Goal: Information Seeking & Learning: Compare options

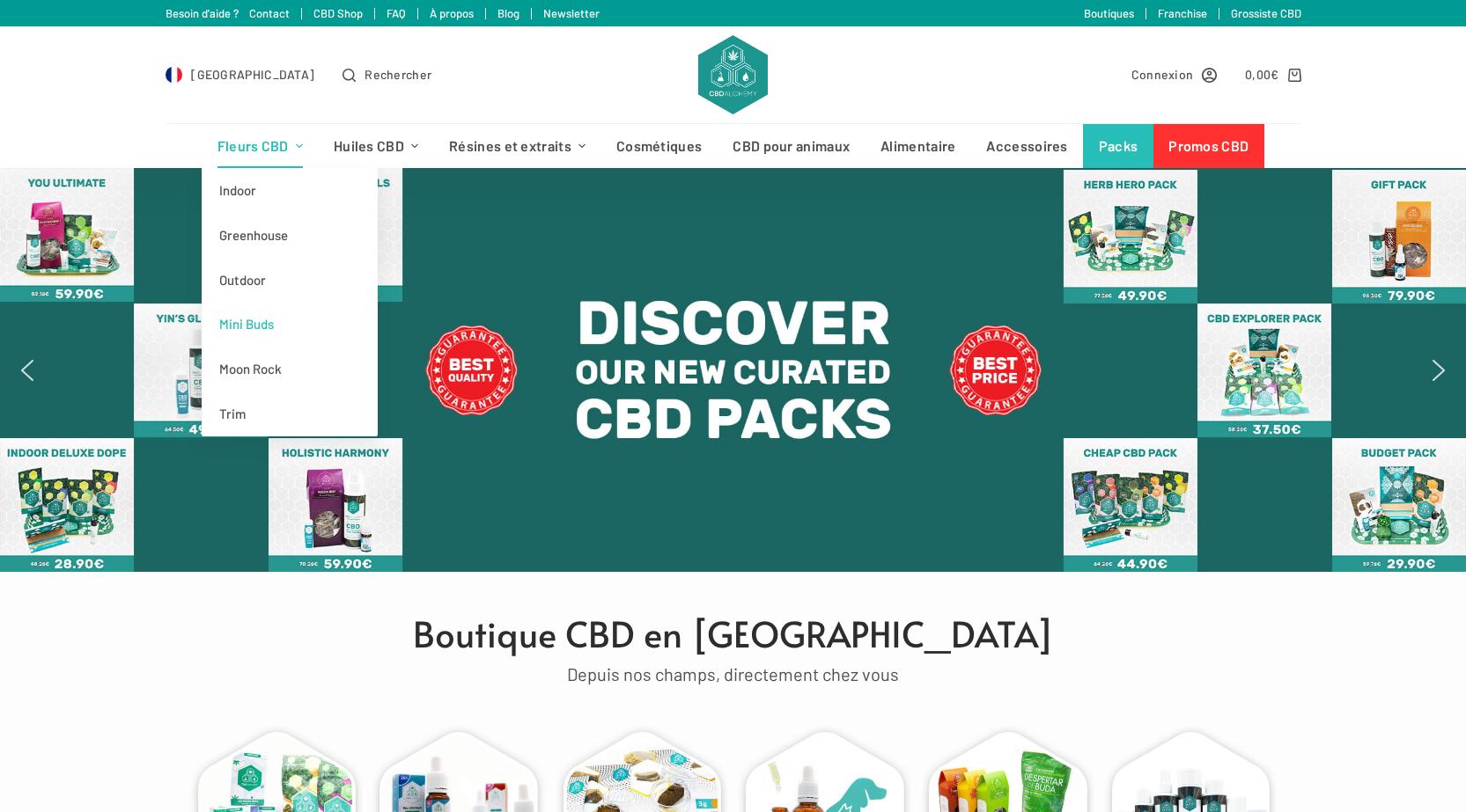
click at [256, 320] on link "Mini Buds" at bounding box center [289, 324] width 176 height 45
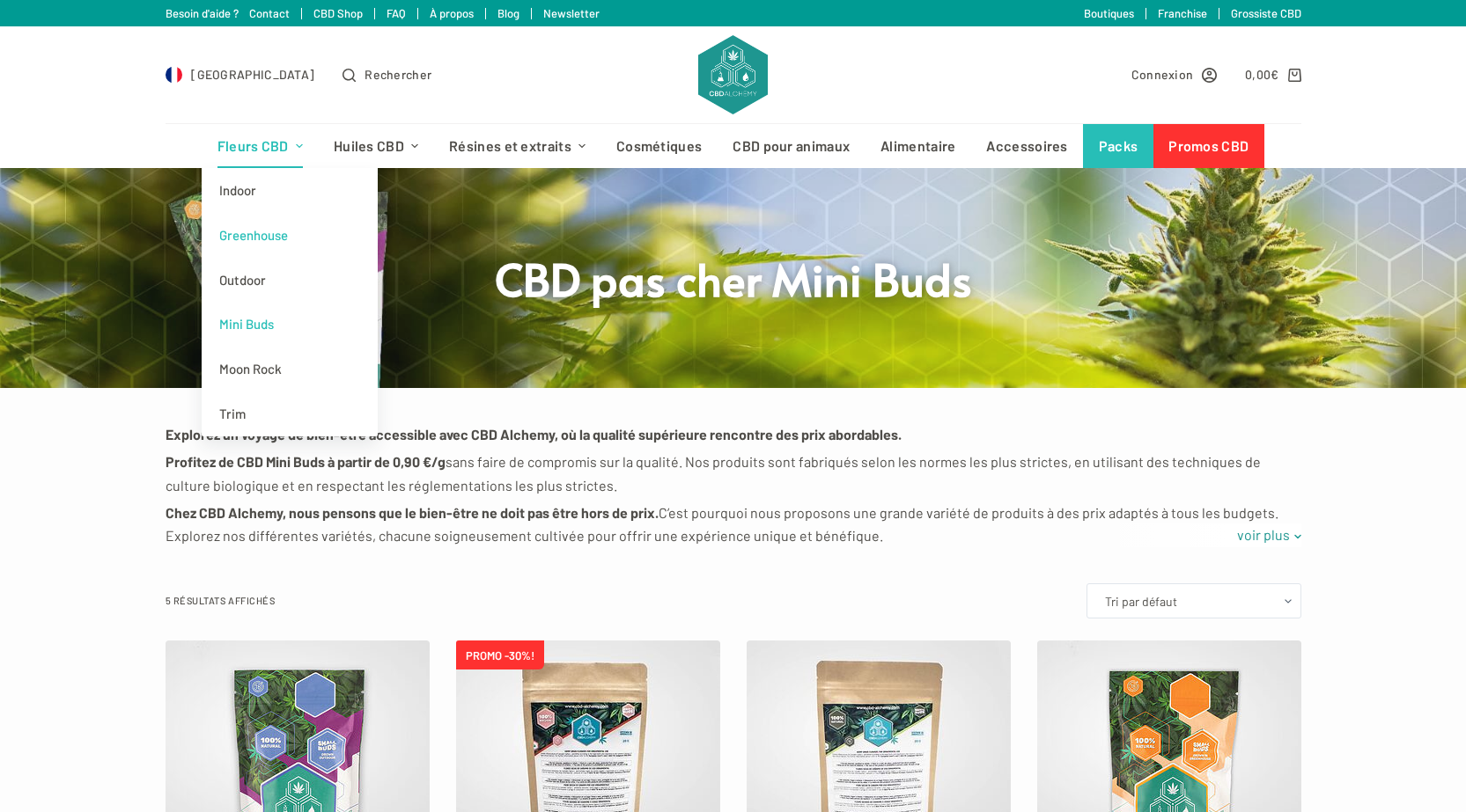
click at [277, 239] on link "Greenhouse" at bounding box center [289, 235] width 176 height 45
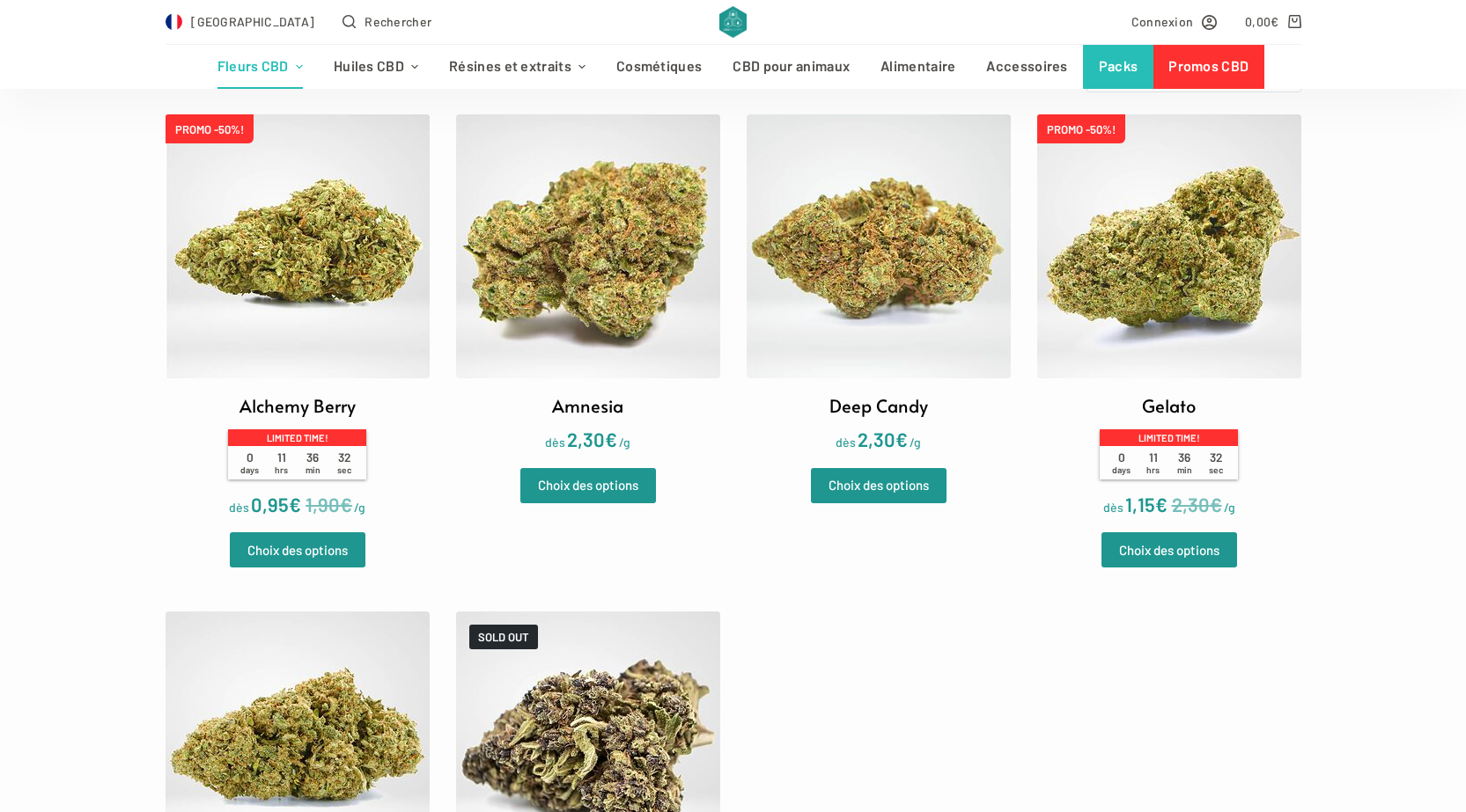
scroll to position [616, 0]
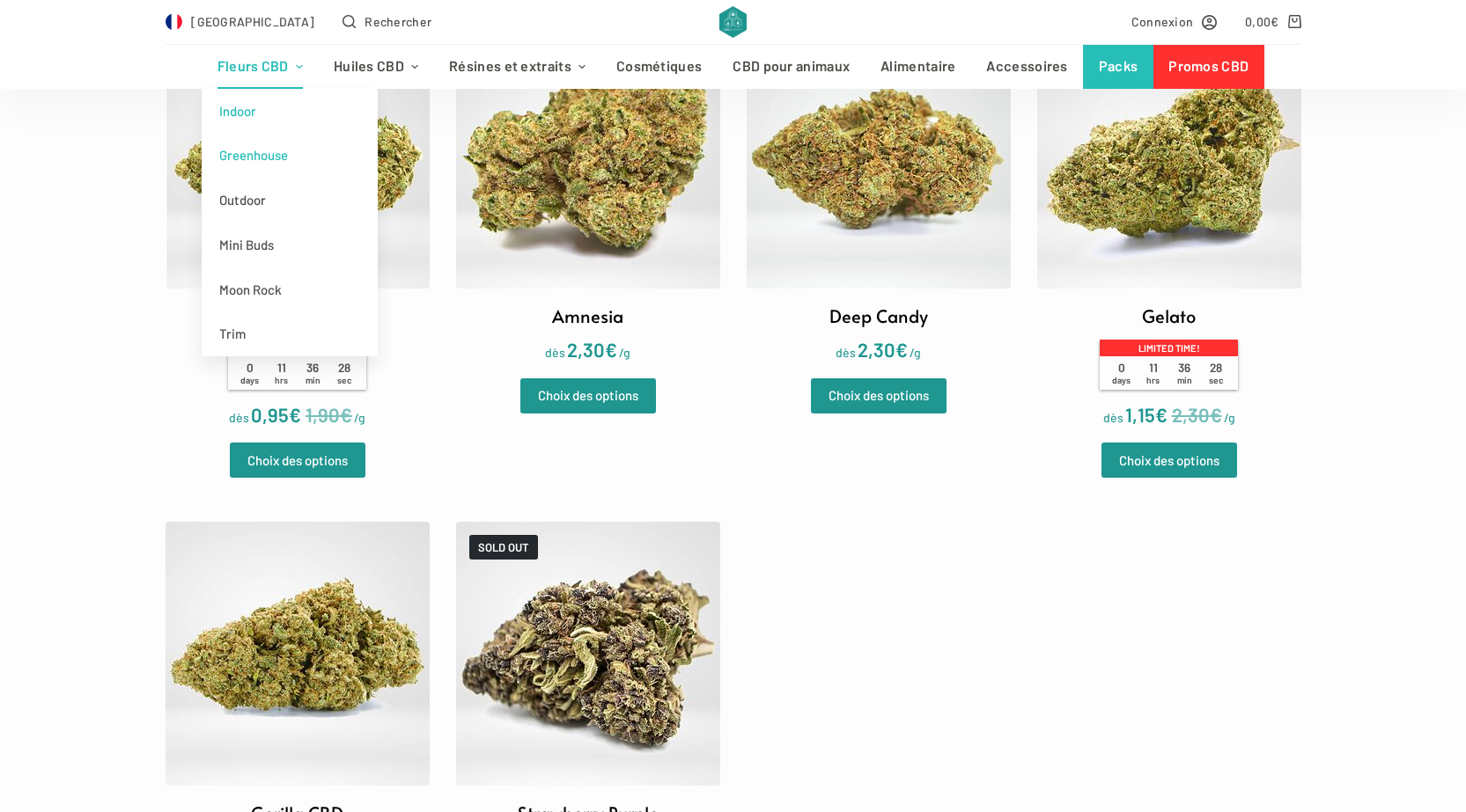
click at [243, 116] on link "Indoor" at bounding box center [289, 111] width 176 height 45
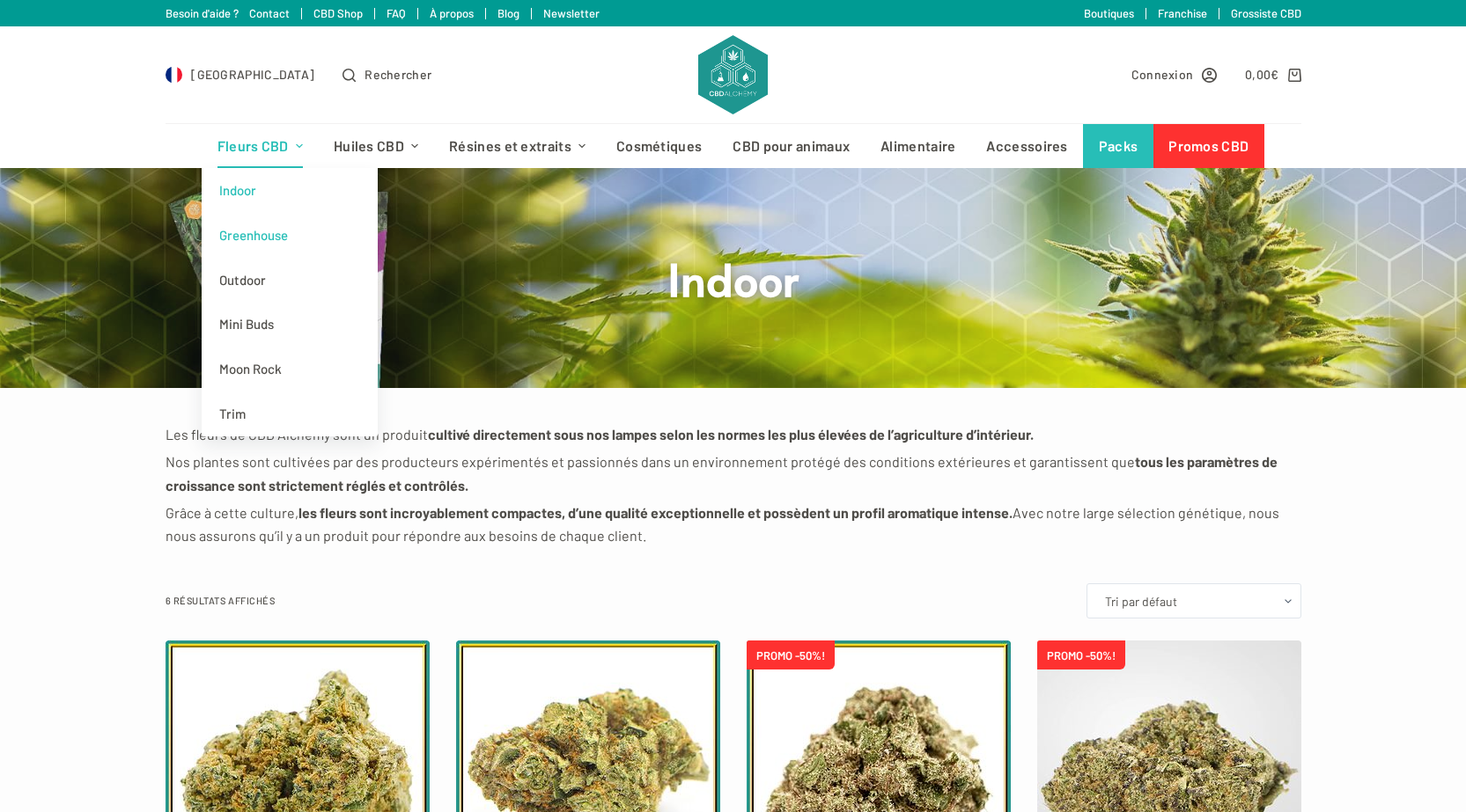
click at [282, 241] on link "Greenhouse" at bounding box center [289, 235] width 176 height 45
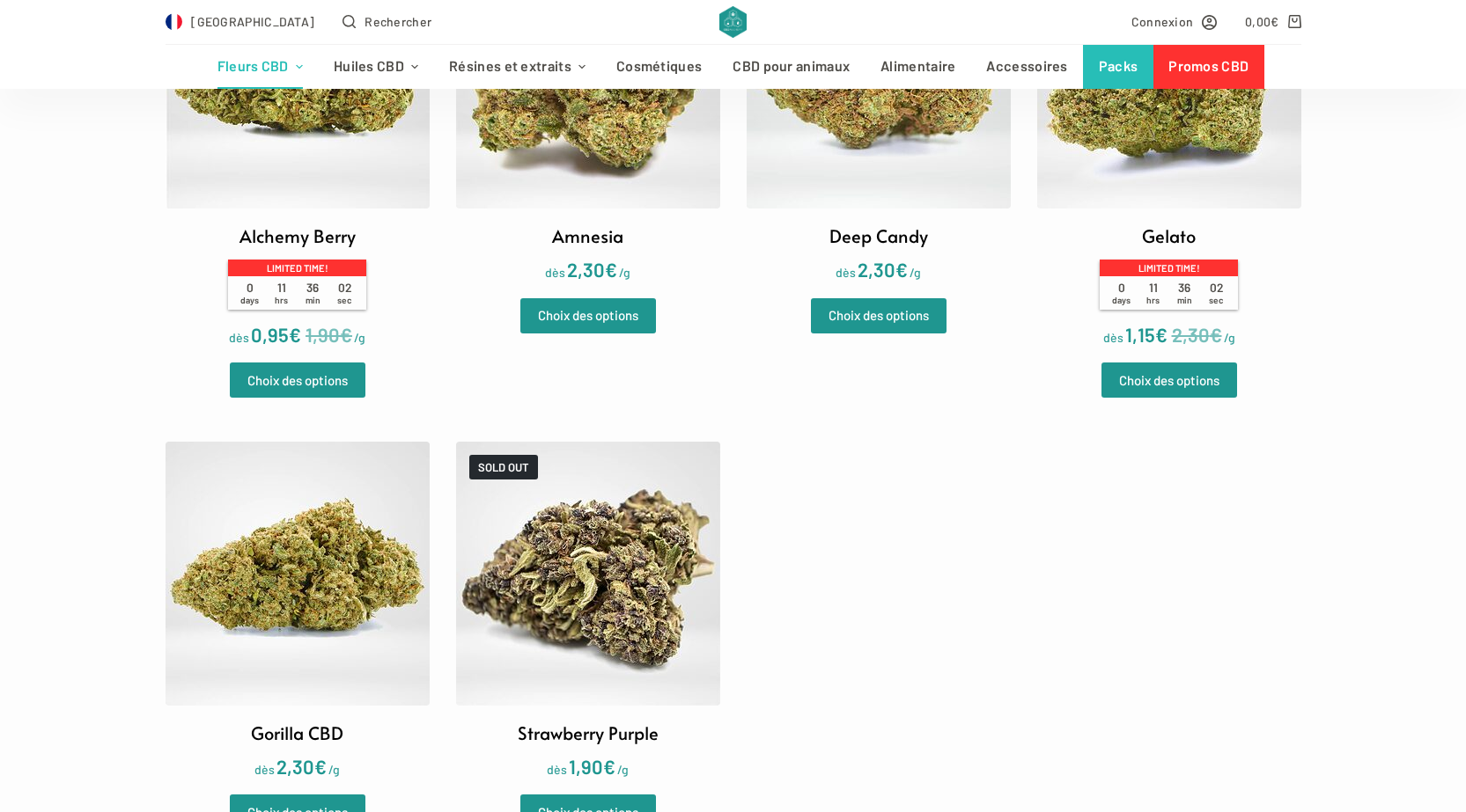
scroll to position [528, 0]
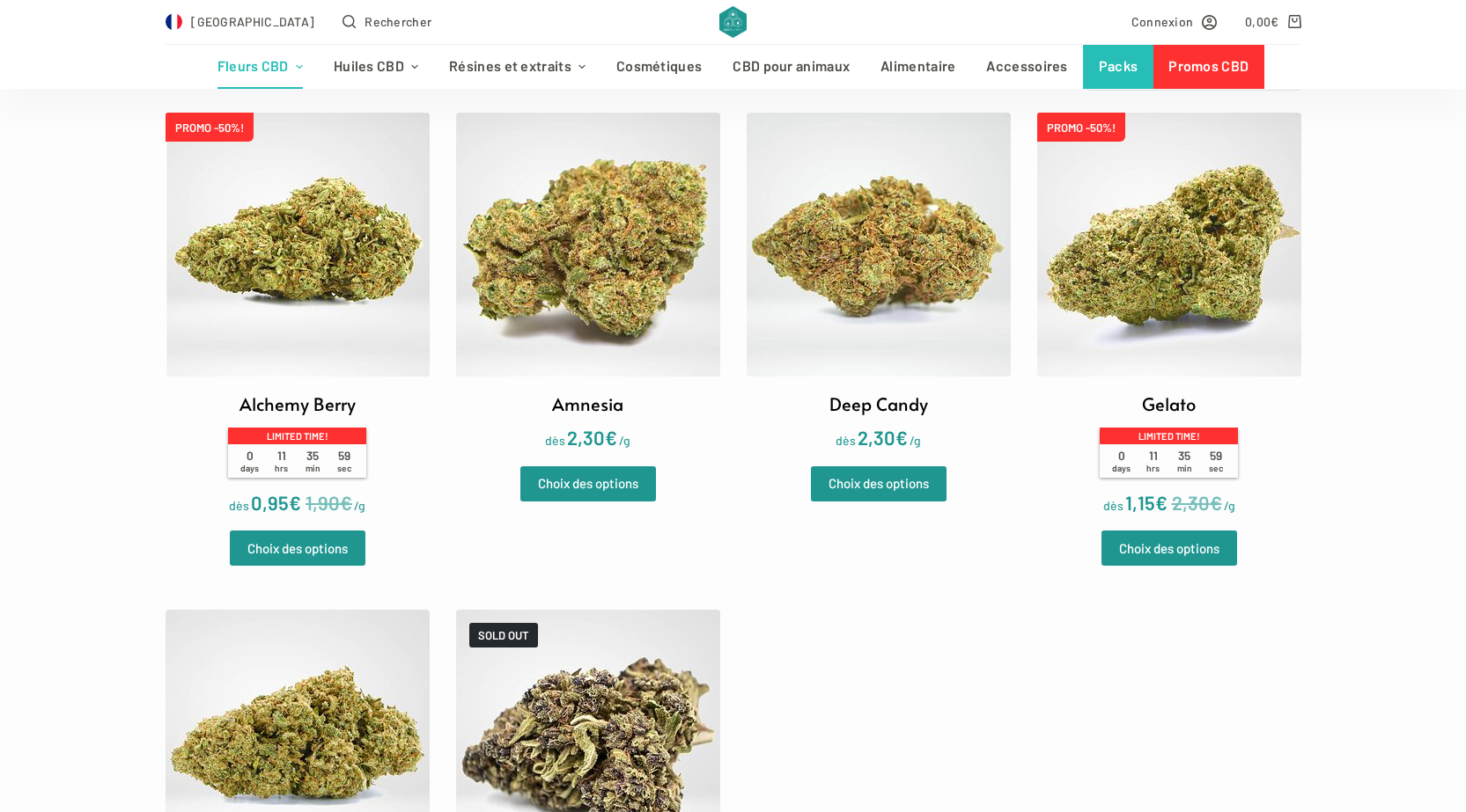
drag, startPoint x: 845, startPoint y: 584, endPoint x: 966, endPoint y: 704, distance: 170.4
click at [966, 704] on ul "PROMO -50%! Alchemy Berry Limited time! 0 days 11 hrs 35 min 59 sec dès 1,90 € …" at bounding box center [733, 555] width 1135 height 886
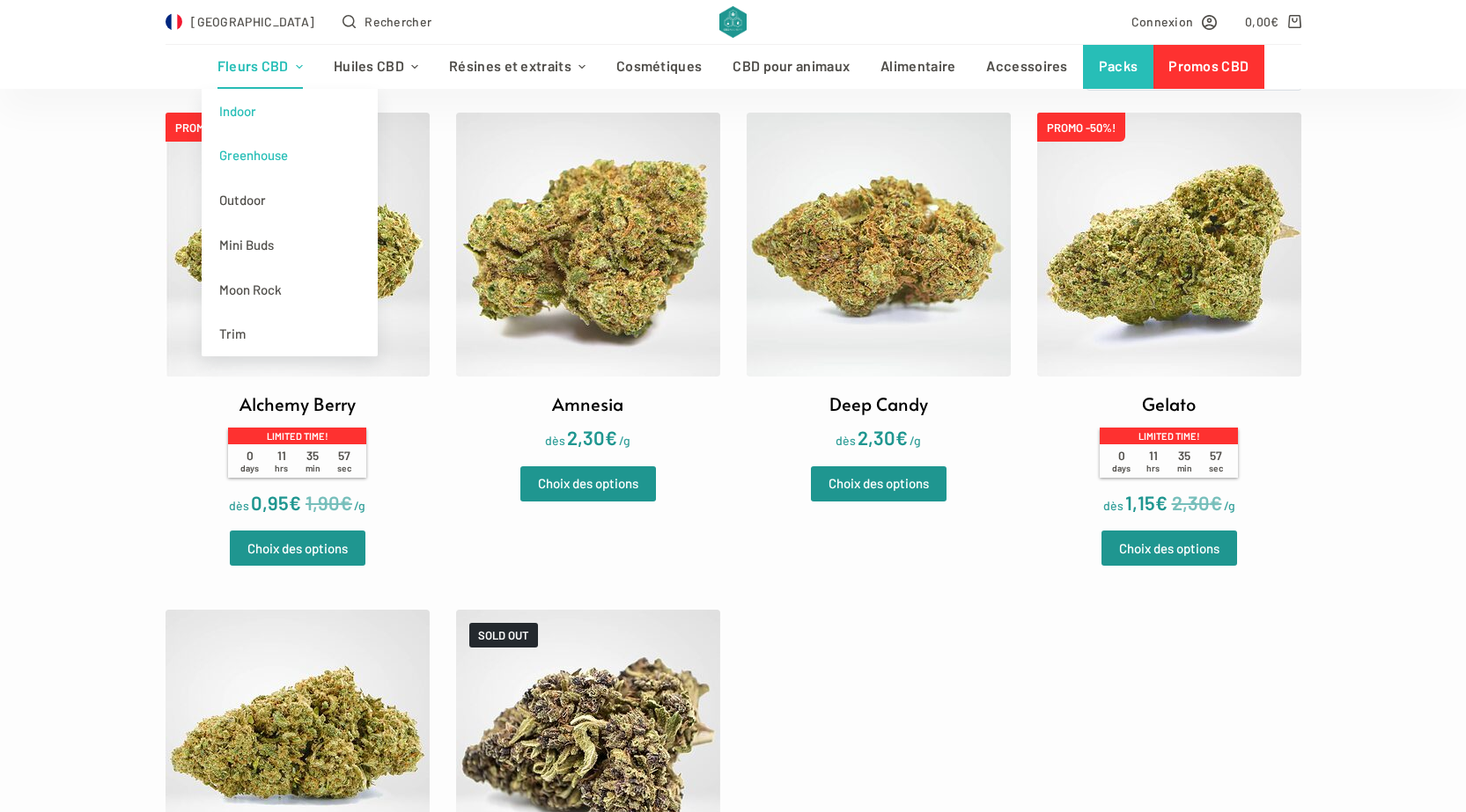
click at [269, 110] on link "Indoor" at bounding box center [289, 111] width 176 height 45
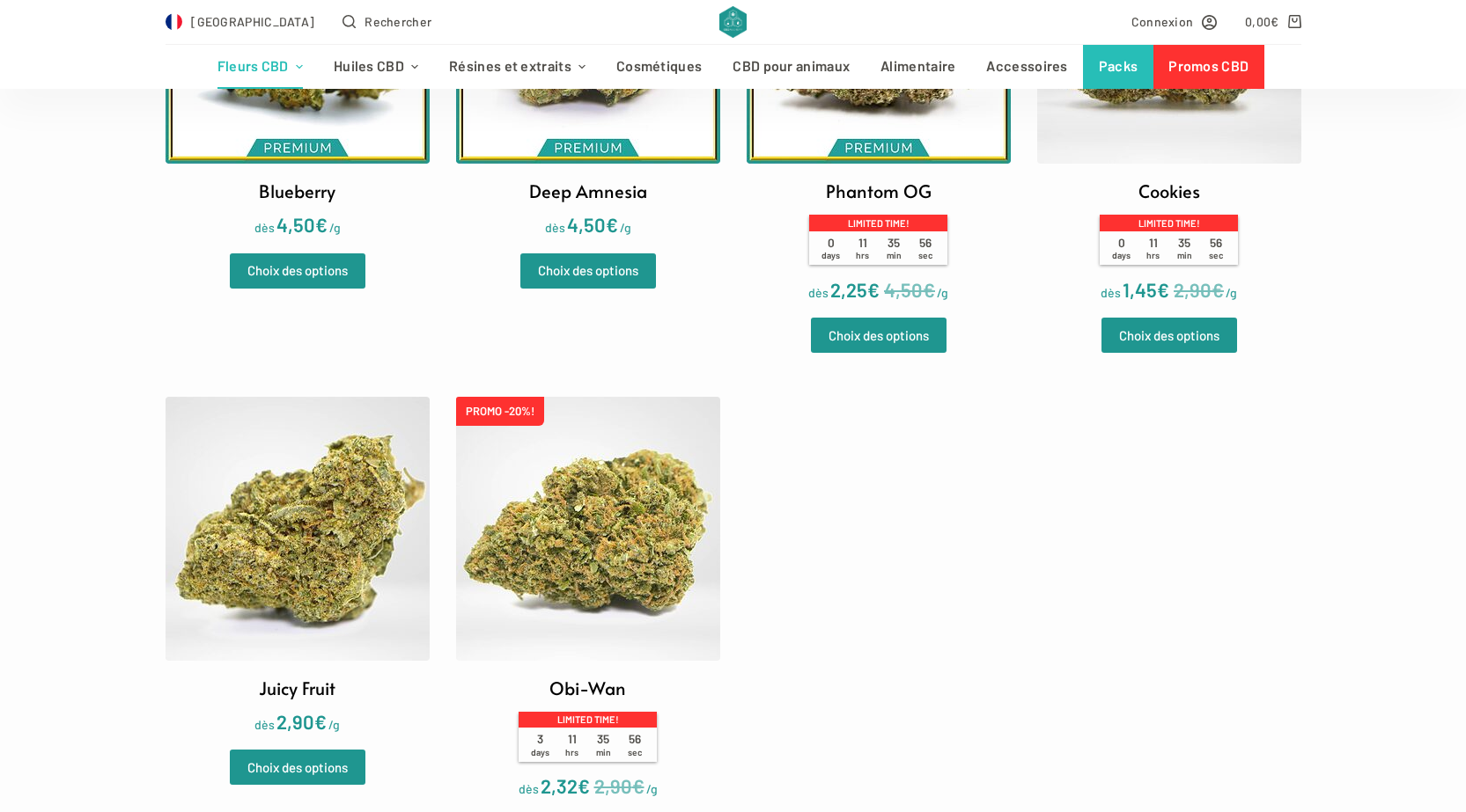
scroll to position [968, 0]
